Goal: Transaction & Acquisition: Purchase product/service

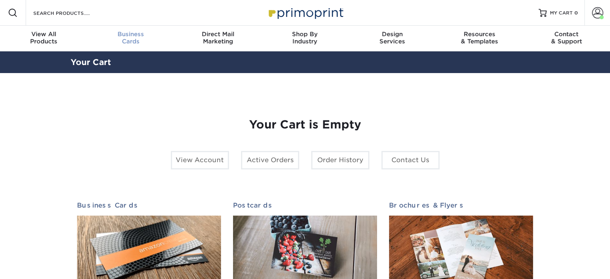
click at [123, 38] on div "Business Cards" at bounding box center [130, 37] width 87 height 14
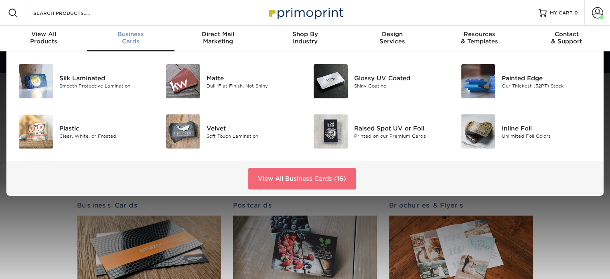
click at [332, 180] on link "View All Business Cards (16)" at bounding box center [301, 179] width 107 height 22
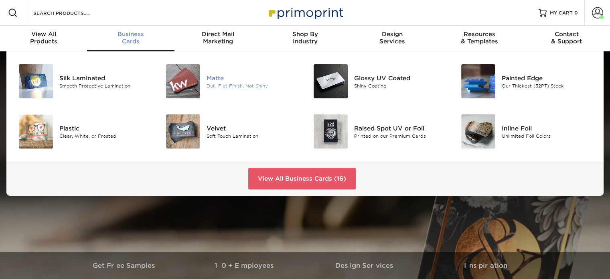
click at [214, 82] on div "Dull, Flat Finish, Not Shiny" at bounding box center [252, 85] width 92 height 7
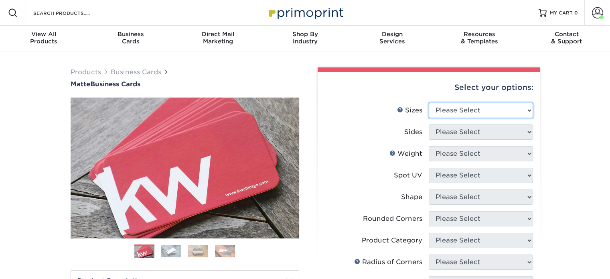
click at [468, 109] on select "Please Select 1.5" x 3.5" - Mini 1.75" x 3.5" - Mini 2" x 2" - Square 2" x 3" -…" at bounding box center [481, 110] width 104 height 15
select select "2.00x3.50"
click at [429, 103] on select "Please Select 1.5" x 3.5" - Mini 1.75" x 3.5" - Mini 2" x 2" - Square 2" x 3" -…" at bounding box center [481, 110] width 104 height 15
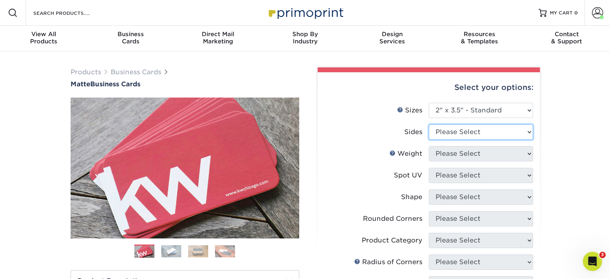
click at [479, 136] on select "Please Select Print Both Sides Print Front Only" at bounding box center [481, 131] width 104 height 15
select select "13abbda7-1d64-4f25-8bb2-c179b224825d"
click at [429, 124] on select "Please Select Print Both Sides Print Front Only" at bounding box center [481, 131] width 104 height 15
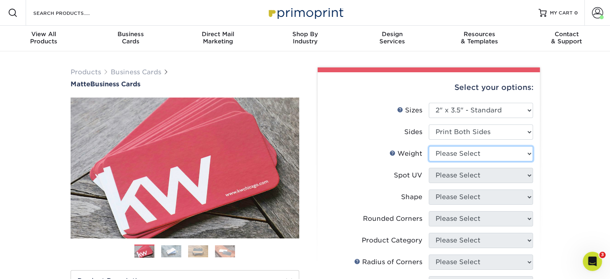
click at [482, 158] on select "Please Select 16PT 14PT" at bounding box center [481, 153] width 104 height 15
select select "14PT"
click at [429, 146] on select "Please Select 16PT 14PT" at bounding box center [481, 153] width 104 height 15
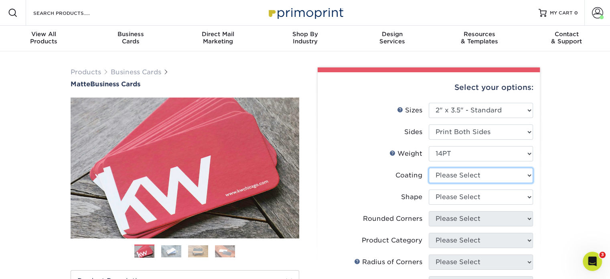
click at [497, 177] on select at bounding box center [481, 175] width 104 height 15
select select "121bb7b5-3b4d-429f-bd8d-bbf80e953313"
click at [429, 168] on select at bounding box center [481, 175] width 104 height 15
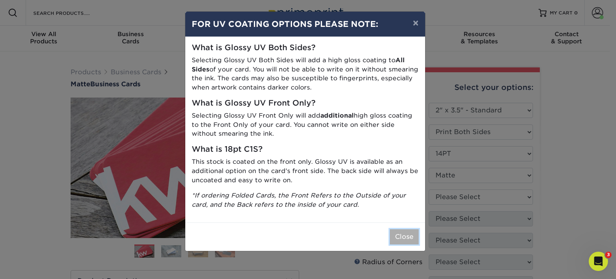
click at [405, 231] on button "Close" at bounding box center [404, 236] width 29 height 15
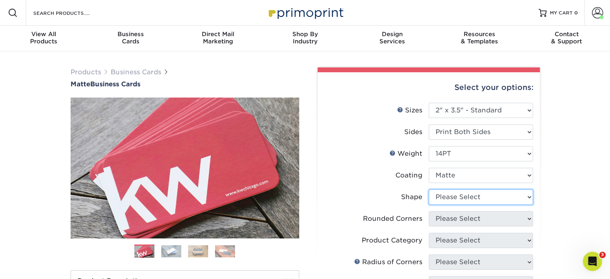
click at [471, 193] on select "Please Select Standard" at bounding box center [481, 196] width 104 height 15
select select "standard"
click at [429, 189] on select "Please Select Standard" at bounding box center [481, 196] width 104 height 15
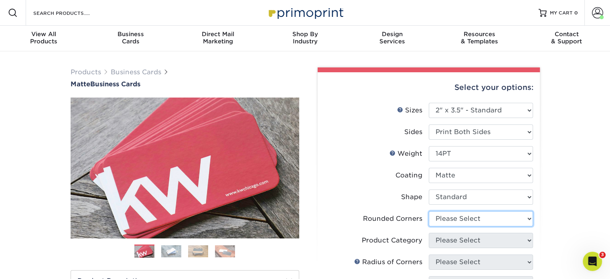
click at [485, 219] on select "Please Select Yes - Round 2 Corners Yes - Round 4 Corners No" at bounding box center [481, 218] width 104 height 15
select select "0"
click at [429, 211] on select "Please Select Yes - Round 2 Corners Yes - Round 4 Corners No" at bounding box center [481, 218] width 104 height 15
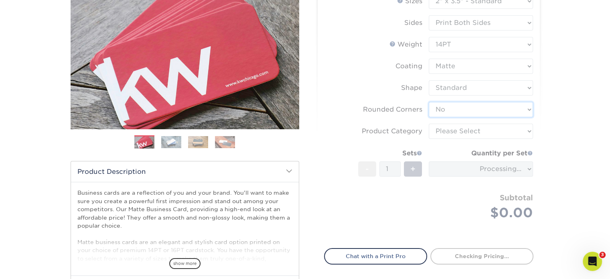
scroll to position [110, 0]
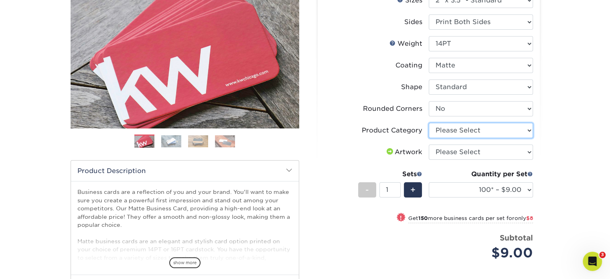
click at [497, 131] on select "Please Select Business Cards" at bounding box center [481, 130] width 104 height 15
select select "3b5148f1-0588-4f88-a218-97bcfdce65c1"
click at [429, 123] on select "Please Select Business Cards" at bounding box center [481, 130] width 104 height 15
click at [491, 153] on select "Please Select I will upload files I need a design - $100" at bounding box center [481, 151] width 104 height 15
select select "upload"
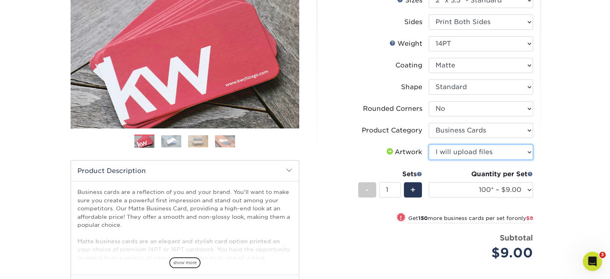
click at [429, 144] on select "Please Select I will upload files I need a design - $100" at bounding box center [481, 151] width 104 height 15
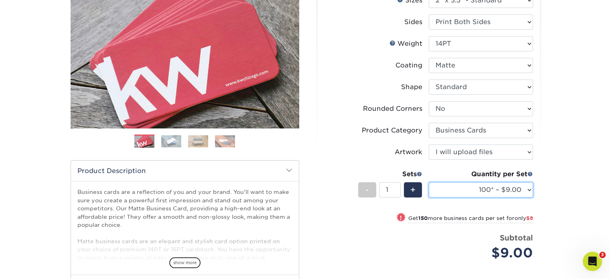
click at [512, 194] on select "100* – $9.00 250* – $17.00 500 – $33.00 1000 – $42.00 2500 – $75.00 5000 – $143…" at bounding box center [481, 189] width 104 height 15
select select "250* – $17.00"
click at [429, 182] on select "100* – $9.00 250* – $17.00 500 – $33.00 1000 – $42.00 2500 – $75.00 5000 – $143…" at bounding box center [481, 189] width 104 height 15
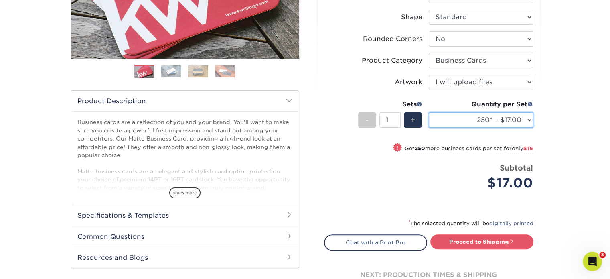
scroll to position [180, 0]
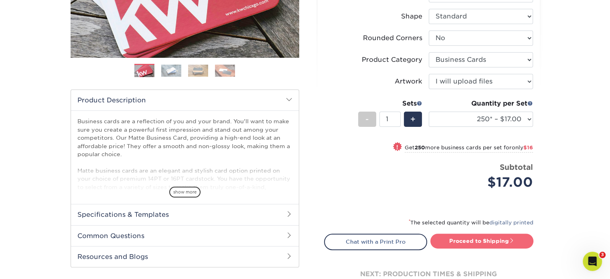
click at [496, 240] on link "Proceed to Shipping" at bounding box center [481, 240] width 103 height 14
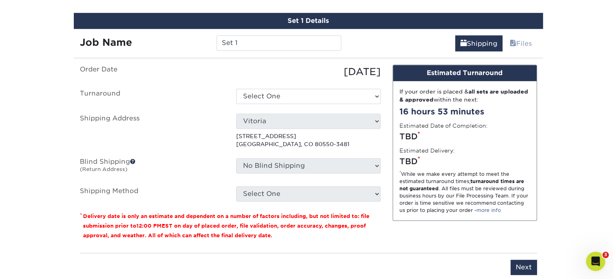
scroll to position [465, 0]
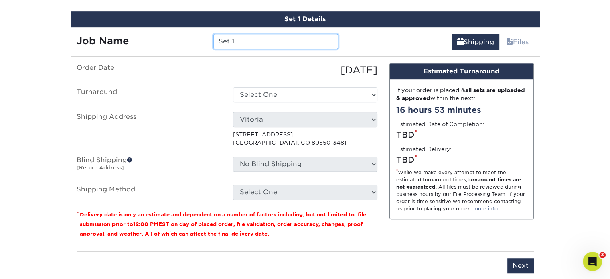
click at [271, 41] on input "Set 1" at bounding box center [275, 41] width 125 height 15
type input "Becky Wagner"
drag, startPoint x: 521, startPoint y: 266, endPoint x: 514, endPoint y: 192, distance: 74.5
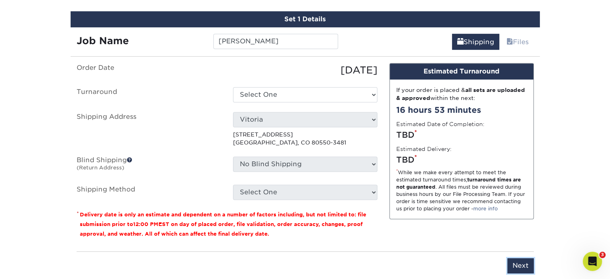
click at [514, 192] on div "You've choosen mailing services! If you have a csv address list please upload i…" at bounding box center [305, 173] width 457 height 220
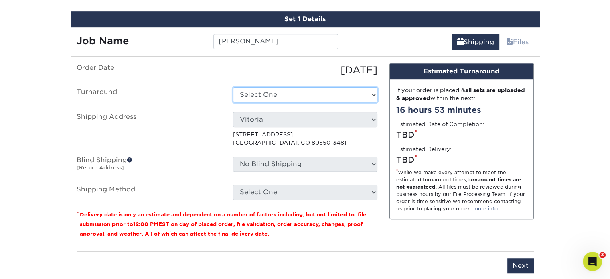
click at [291, 97] on select "Select One 2-4 Business Days 2 Day Next Business Day" at bounding box center [305, 94] width 144 height 15
select select "385fbf1e-192b-4679-9d7d-4a45b131679d"
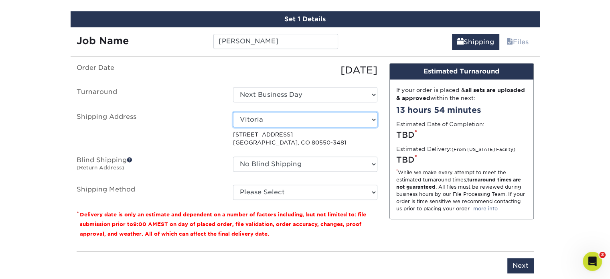
click at [290, 119] on select "Select One 12 BELLWOOD DR ALAMOSA, CO 81101 12648 Plummer Grand Road 1707 Sprin…" at bounding box center [305, 119] width 144 height 15
select select "newaddress"
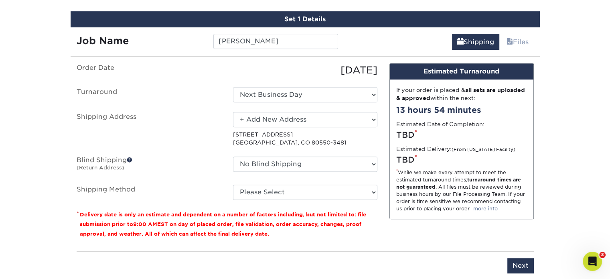
click at [233, 112] on select "Select One 12 BELLWOOD DR ALAMOSA, CO 81101 12648 Plummer Grand Road 1707 Sprin…" at bounding box center [305, 119] width 144 height 15
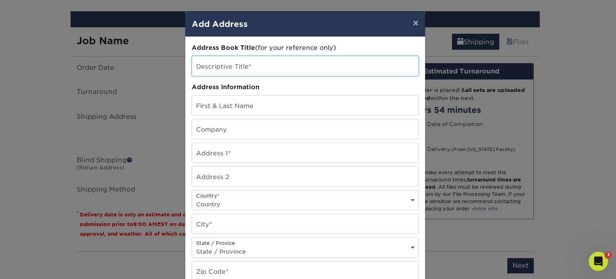
click at [261, 63] on input "text" at bounding box center [305, 66] width 226 height 20
type input "Becky Wagner"
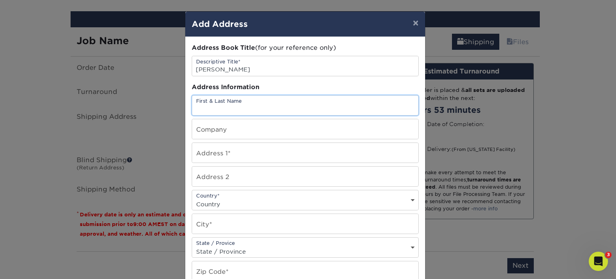
type input "N"
type input "Becky Wagner"
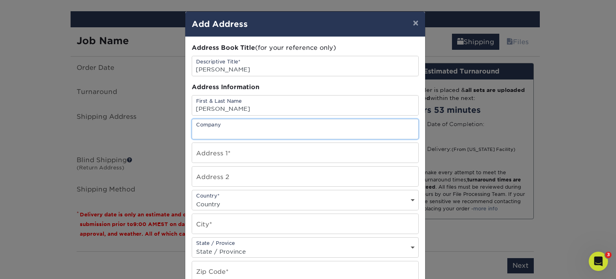
type input "c"
type input "Colten Mortgage"
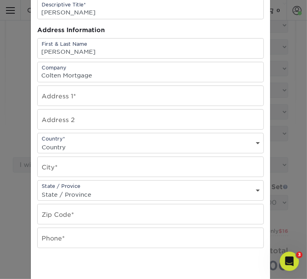
scroll to position [57, 0]
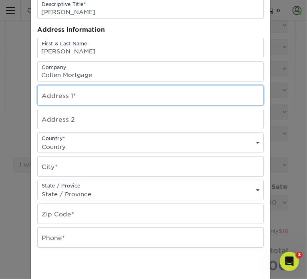
click at [76, 91] on input "text" at bounding box center [151, 95] width 226 height 20
type input "1311 Jean Ave"
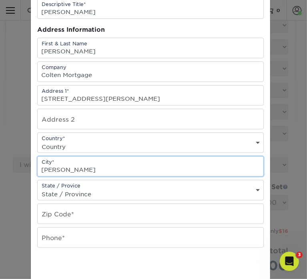
type input "Billings"
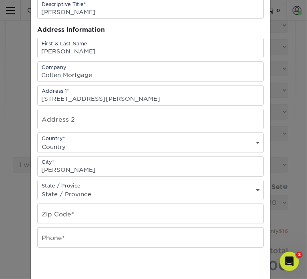
click at [100, 147] on select "Country United States Canada ----------------------------- Afghanistan Albania …" at bounding box center [151, 147] width 226 height 12
select select "US"
click at [38, 141] on select "Country United States Canada ----------------------------- Afghanistan Albania …" at bounding box center [151, 147] width 226 height 12
click at [71, 188] on select "State / Province Alabama Alaska Arizona Arkansas California Colorado Connecticu…" at bounding box center [151, 194] width 226 height 12
select select "MT"
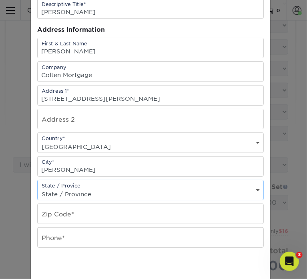
click at [38, 188] on select "State / Province Alabama Alaska Arizona Arkansas California Colorado Connecticu…" at bounding box center [151, 194] width 226 height 12
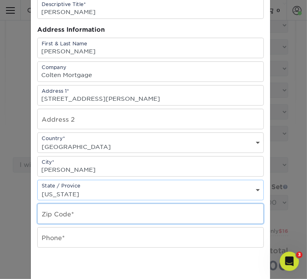
click at [69, 213] on input "text" at bounding box center [151, 214] width 226 height 20
type input "59105"
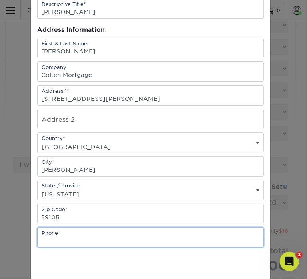
click at [69, 241] on input "text" at bounding box center [151, 237] width 226 height 20
type input "3035486365"
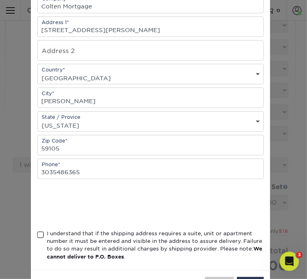
scroll to position [155, 0]
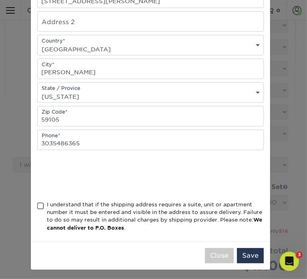
click at [38, 208] on div "I understand that if the shipping address requires a suite, unit or apartment n…" at bounding box center [150, 217] width 227 height 34
click at [37, 205] on span at bounding box center [40, 206] width 7 height 8
click at [0, 0] on input "I understand that if the shipping address requires a suite, unit or apartment n…" at bounding box center [0, 0] width 0 height 0
click at [252, 253] on button "Save" at bounding box center [250, 255] width 27 height 15
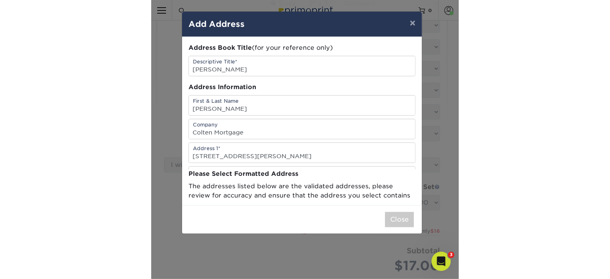
scroll to position [0, 0]
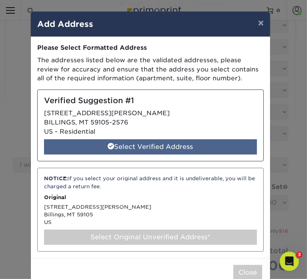
click at [168, 148] on div "Select Verified Address" at bounding box center [150, 146] width 213 height 15
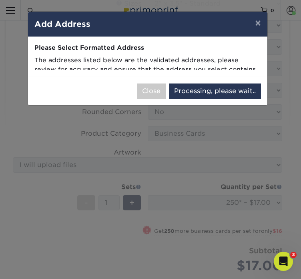
select select "287012"
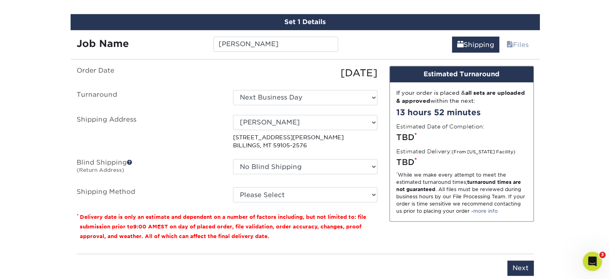
scroll to position [443, 0]
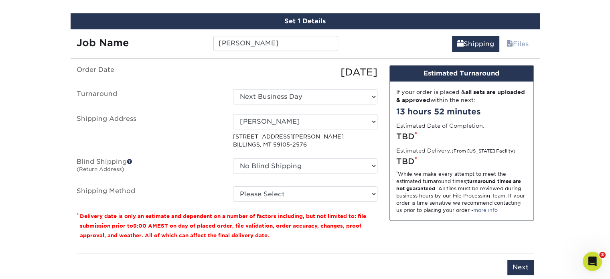
click at [314, 156] on ul "Order Date 10/15/2025 Turnaround Select One 2-4 Business Days 2 Day Next Busine…" at bounding box center [227, 133] width 301 height 137
click at [307, 192] on select "Please Select Ground Shipping (+$7.84) 3 Day Shipping Service (+$24.92) 2 Day A…" at bounding box center [305, 193] width 144 height 15
select select "03"
click at [233, 186] on select "Please Select Ground Shipping (+$7.84) 3 Day Shipping Service (+$24.92) 2 Day A…" at bounding box center [305, 193] width 144 height 15
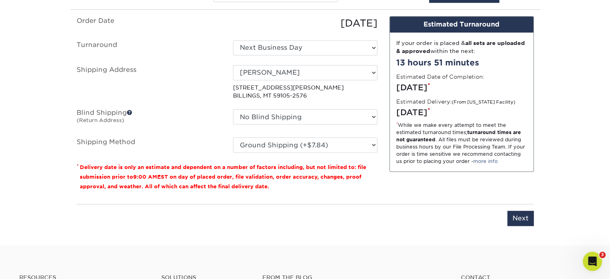
scroll to position [491, 0]
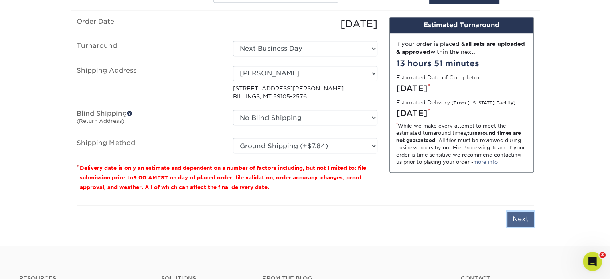
click at [516, 214] on input "Next" at bounding box center [520, 218] width 26 height 15
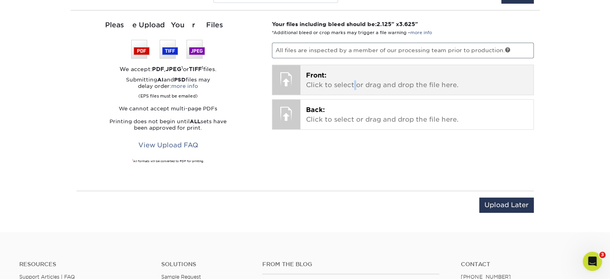
click at [354, 82] on p "Front: Click to select or drag and drop the file here." at bounding box center [417, 80] width 222 height 19
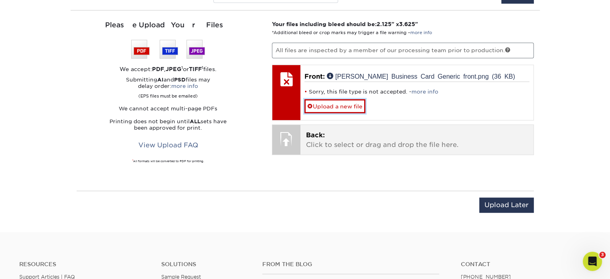
click at [333, 102] on link "Upload a new file" at bounding box center [334, 106] width 61 height 14
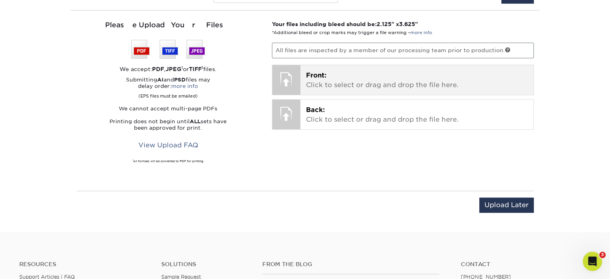
click at [343, 83] on p "Front: Click to select or drag and drop the file here." at bounding box center [417, 80] width 222 height 19
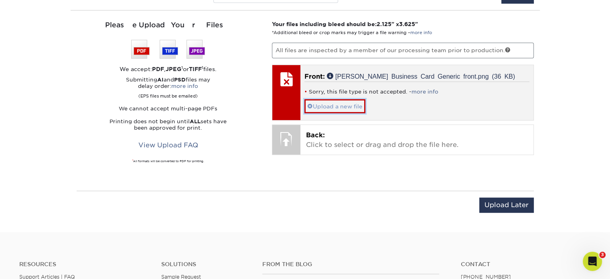
click at [352, 107] on link "Upload a new file" at bounding box center [334, 106] width 61 height 14
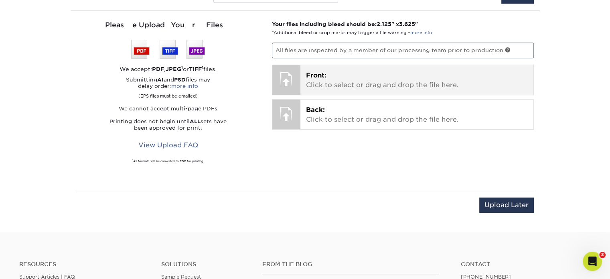
click at [322, 85] on p "Front: Click to select or drag and drop the file here." at bounding box center [417, 80] width 222 height 19
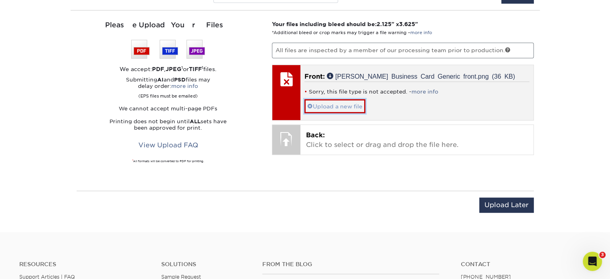
click at [334, 107] on link "Upload a new file" at bounding box center [334, 106] width 61 height 14
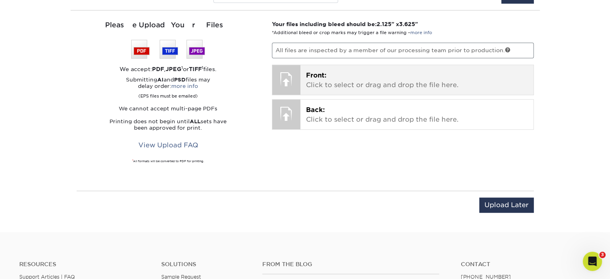
click at [309, 88] on p "Front: Click to select or drag and drop the file here." at bounding box center [417, 80] width 222 height 19
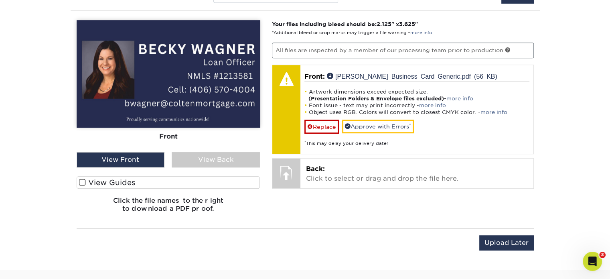
click at [124, 184] on label "View Guides" at bounding box center [169, 182] width 184 height 12
click at [0, 0] on input "View Guides" at bounding box center [0, 0] width 0 height 0
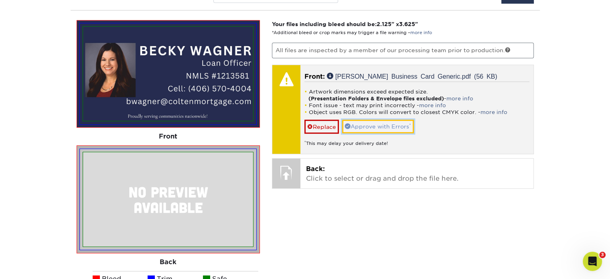
click at [377, 125] on link "Approve with Errors *" at bounding box center [378, 126] width 72 height 14
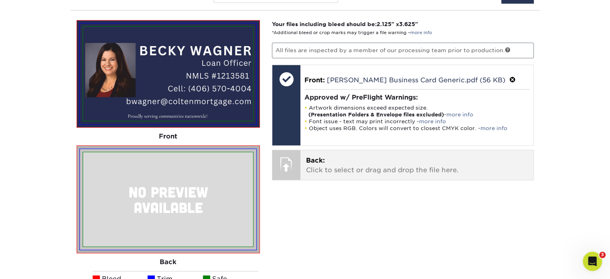
click at [358, 156] on p "Back: Click to select or drag and drop the file here." at bounding box center [417, 165] width 222 height 19
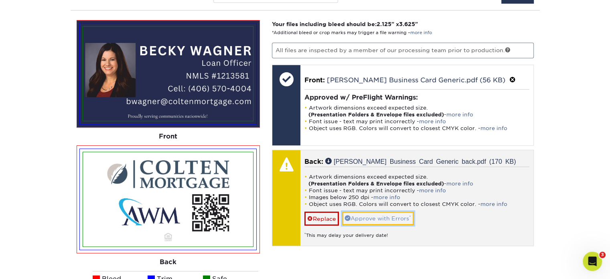
click at [385, 215] on link "Approve with Errors *" at bounding box center [378, 218] width 72 height 14
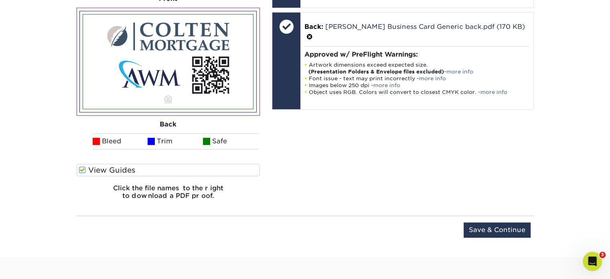
scroll to position [629, 0]
click at [518, 228] on input "Save & Continue" at bounding box center [496, 229] width 67 height 15
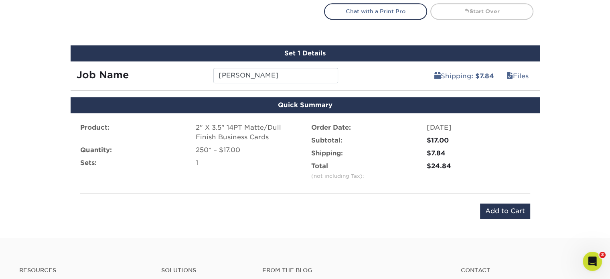
scroll to position [412, 0]
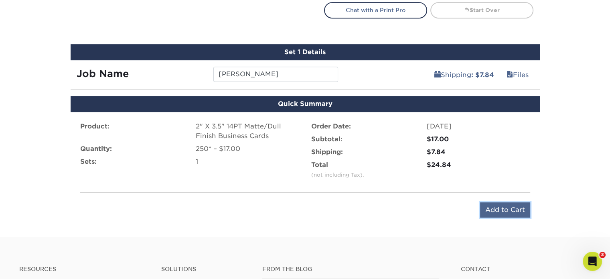
click at [520, 210] on input "Add to Cart" at bounding box center [505, 209] width 50 height 15
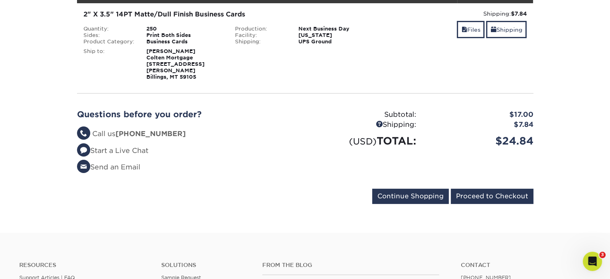
scroll to position [144, 0]
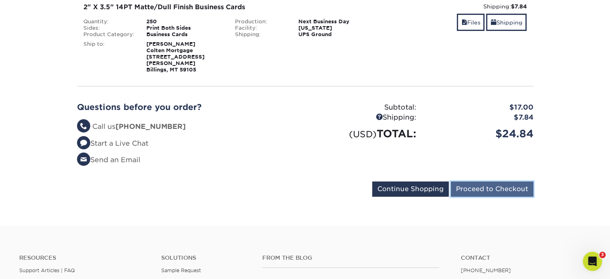
click at [504, 181] on input "Proceed to Checkout" at bounding box center [492, 188] width 83 height 15
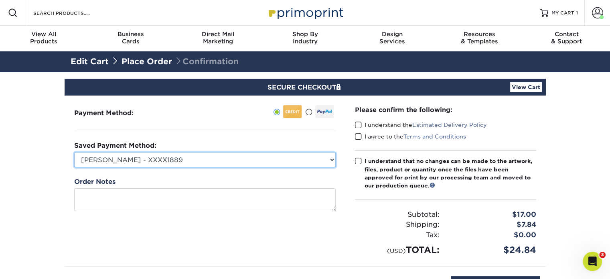
click at [266, 163] on select "[PERSON_NAME] - XXXX1889 American Express - XXXX2065 Visa - XXXX4500 American E…" at bounding box center [204, 159] width 261 height 15
select select "62564"
click at [74, 152] on select "[PERSON_NAME] - XXXX1889 American Express - XXXX2065 Visa - XXXX4500 American E…" at bounding box center [204, 159] width 261 height 15
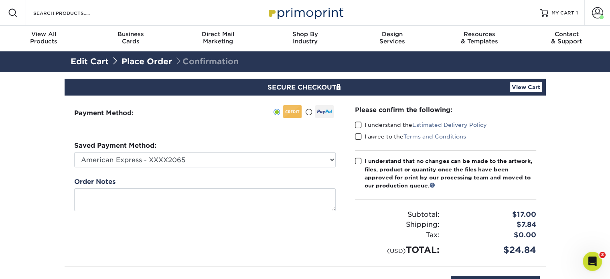
click at [355, 123] on span at bounding box center [358, 125] width 7 height 8
click at [0, 0] on input "I understand the Estimated Delivery Policy" at bounding box center [0, 0] width 0 height 0
click at [358, 135] on span at bounding box center [358, 137] width 7 height 8
click at [0, 0] on input "I agree to the Terms and Conditions" at bounding box center [0, 0] width 0 height 0
click at [356, 162] on span at bounding box center [358, 161] width 7 height 8
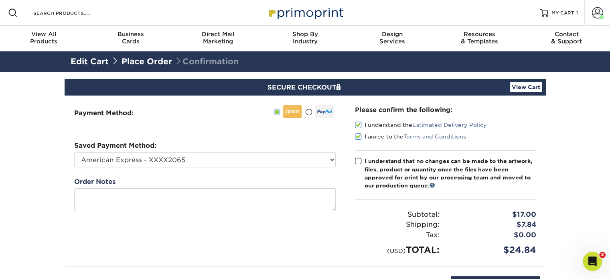
click at [0, 0] on input "I understand that no changes can be made to the artwork, files, product or quan…" at bounding box center [0, 0] width 0 height 0
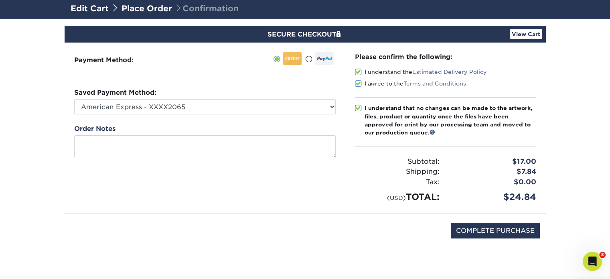
scroll to position [54, 0]
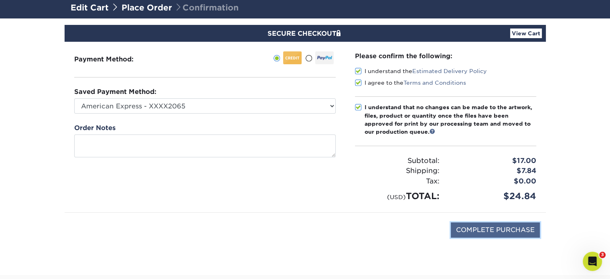
click at [508, 231] on input "COMPLETE PURCHASE" at bounding box center [495, 229] width 89 height 15
type input "PROCESSING, PLEASE WAIT..."
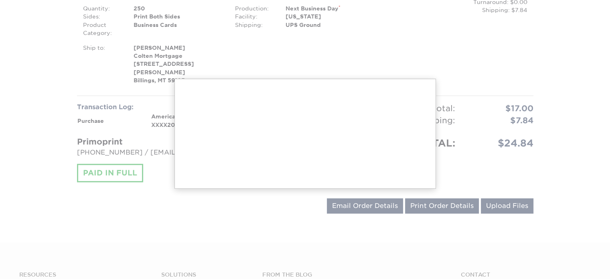
scroll to position [254, 0]
click at [564, 158] on div at bounding box center [305, 107] width 610 height 722
